Goal: Task Accomplishment & Management: Manage account settings

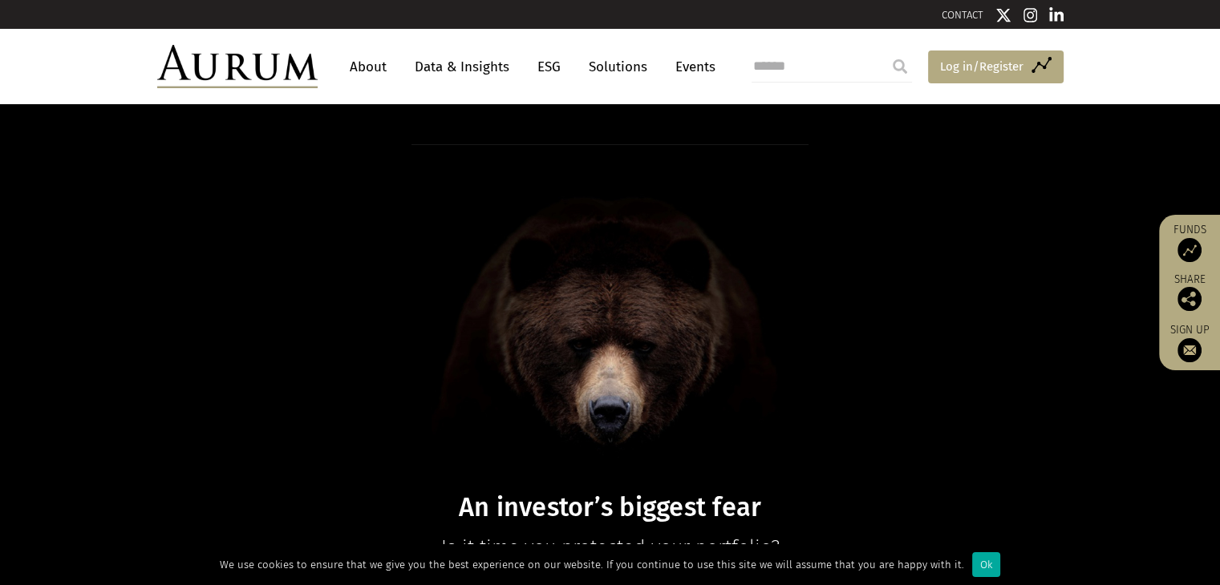
click at [981, 65] on span "Log in/Register" at bounding box center [981, 66] width 83 height 19
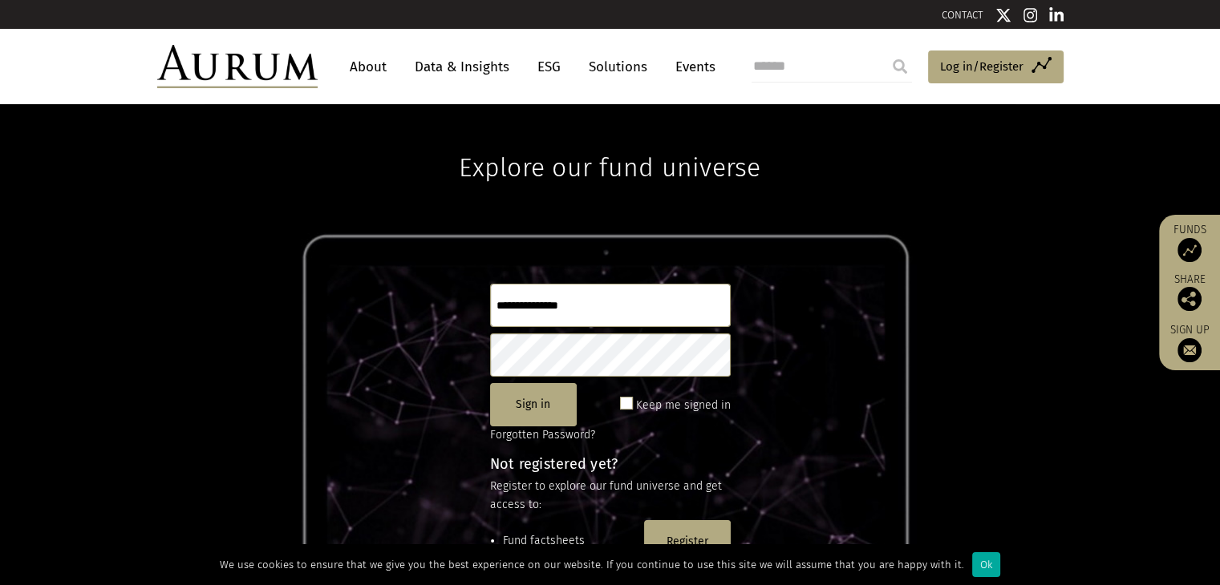
click at [550, 300] on input "text" at bounding box center [610, 305] width 241 height 43
type input "**********"
click at [529, 395] on button "Sign in" at bounding box center [533, 404] width 87 height 43
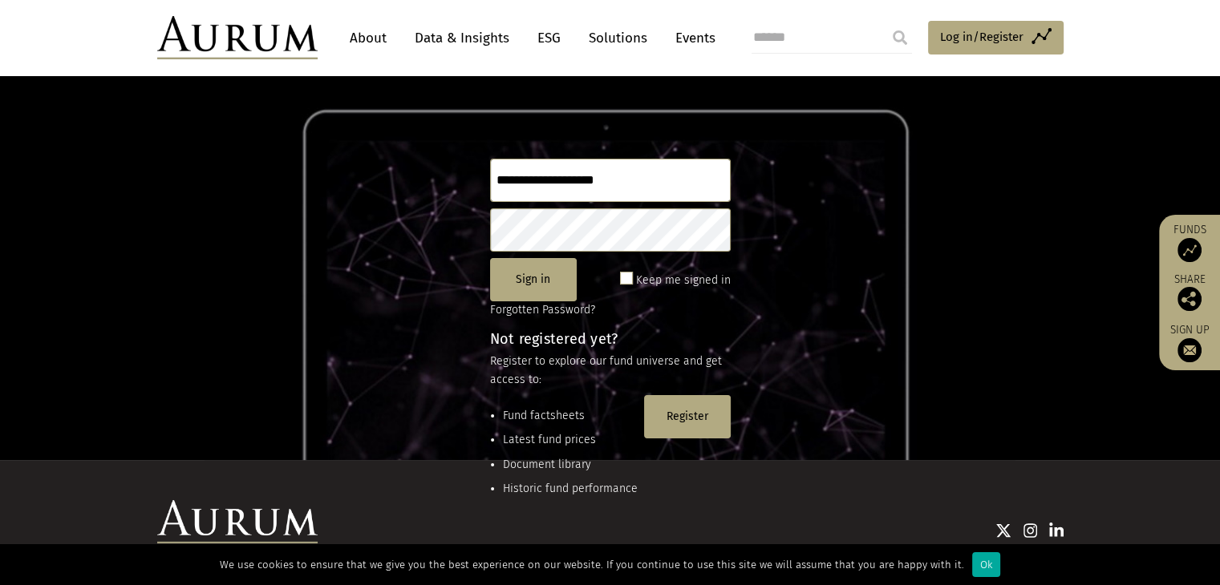
scroll to position [123, 0]
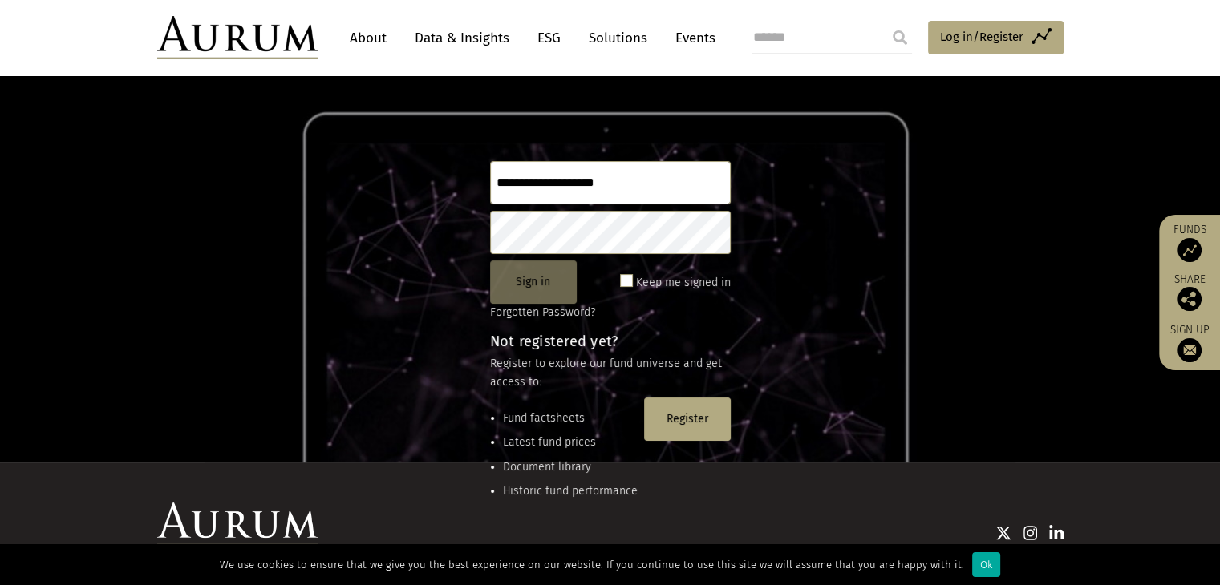
click at [529, 280] on button "Sign in" at bounding box center [533, 282] width 87 height 43
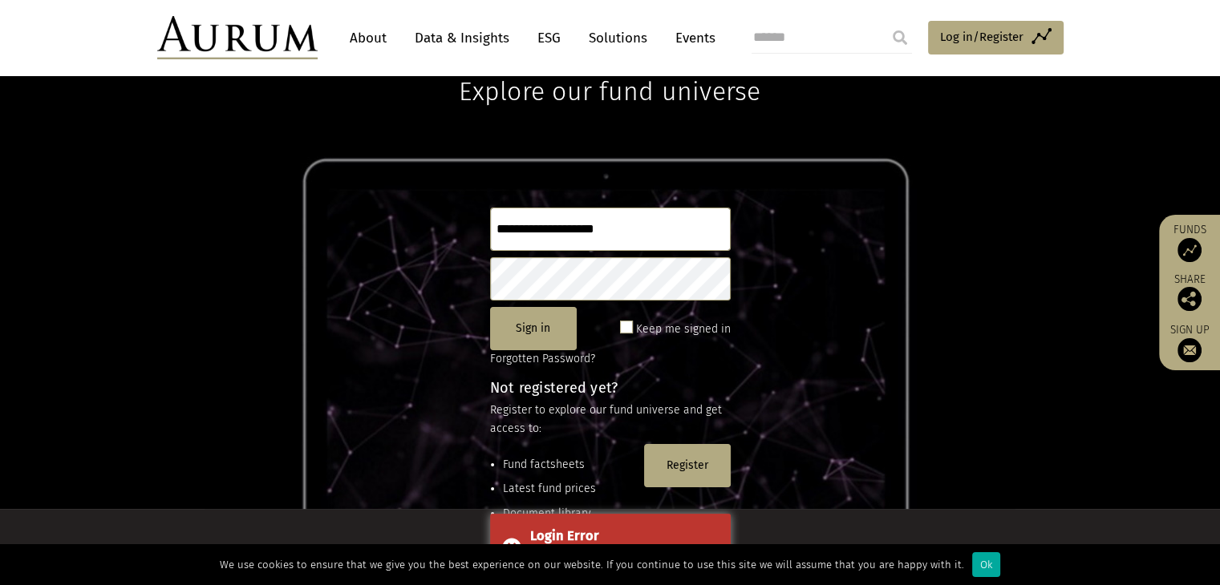
scroll to position [0, 0]
